Goal: Task Accomplishment & Management: Use online tool/utility

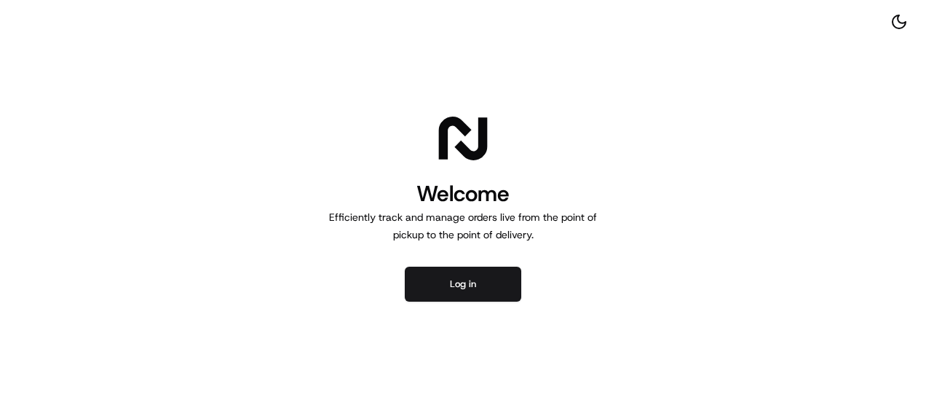
click at [454, 310] on div "Welcome Efficiently track and manage orders live from the point of pickup to th…" at bounding box center [463, 205] width 926 height 411
click at [460, 290] on button "Log in" at bounding box center [463, 284] width 117 height 35
